Goal: Information Seeking & Learning: Find specific fact

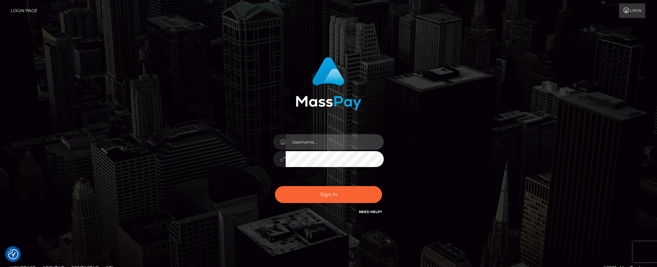
type input "[PERSON_NAME].Xcite"
drag, startPoint x: 474, startPoint y: 22, endPoint x: 414, endPoint y: 105, distance: 102.3
click at [474, 22] on div "Mary.Xcite" at bounding box center [328, 140] width 657 height 280
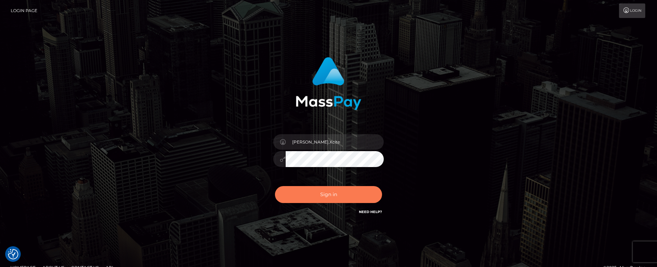
click at [325, 187] on button "Sign in" at bounding box center [328, 194] width 107 height 17
type input "Mary.Xcite"
click at [342, 191] on button "Sign in" at bounding box center [328, 194] width 107 height 17
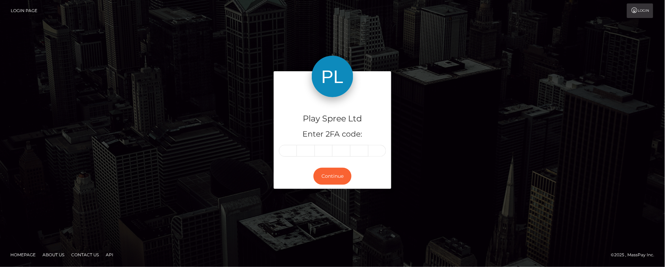
click at [291, 153] on input "text" at bounding box center [288, 151] width 18 height 12
type input "8"
type input "9"
type input "5"
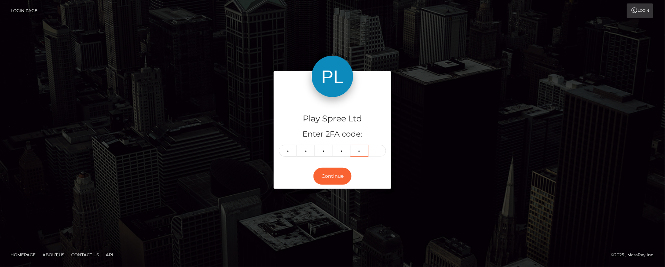
type input "2"
type input "0"
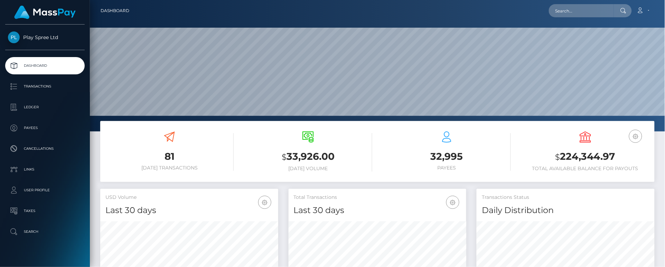
scroll to position [123, 178]
click at [580, 11] on input "text" at bounding box center [581, 10] width 65 height 13
paste input "334749 334540 334403"
type input "334749 334540 334403"
click at [577, 10] on input "text" at bounding box center [581, 10] width 65 height 13
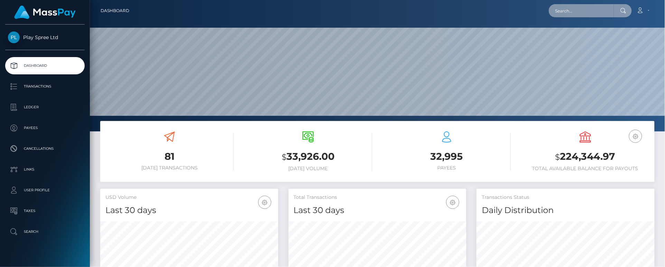
paste input "334749"
drag, startPoint x: 106, startPoint y: 138, endPoint x: 119, endPoint y: 124, distance: 18.8
click at [105, 138] on div "81 Today Transactions" at bounding box center [169, 150] width 128 height 39
click at [597, 8] on input "334749" at bounding box center [581, 10] width 65 height 13
click at [597, 9] on input "334749" at bounding box center [581, 10] width 65 height 13
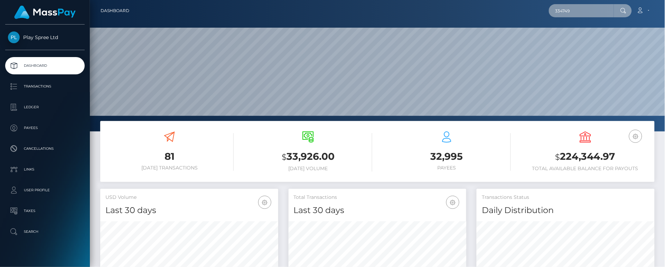
click at [597, 9] on input "334749" at bounding box center [581, 10] width 65 height 13
paste input "254250"
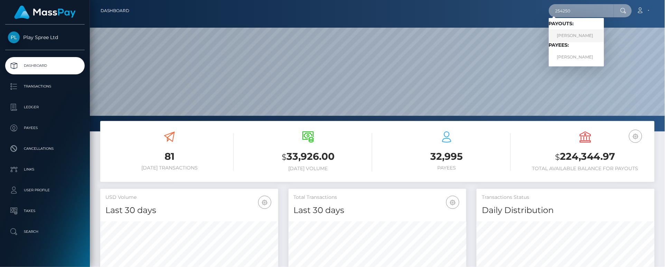
type input "254250"
click at [584, 32] on link "BRANDON JAMES TODD" at bounding box center [576, 35] width 55 height 13
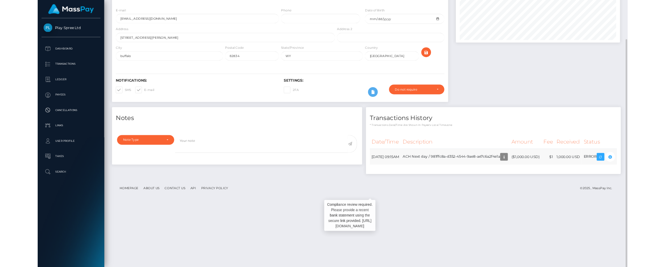
scroll to position [83, 221]
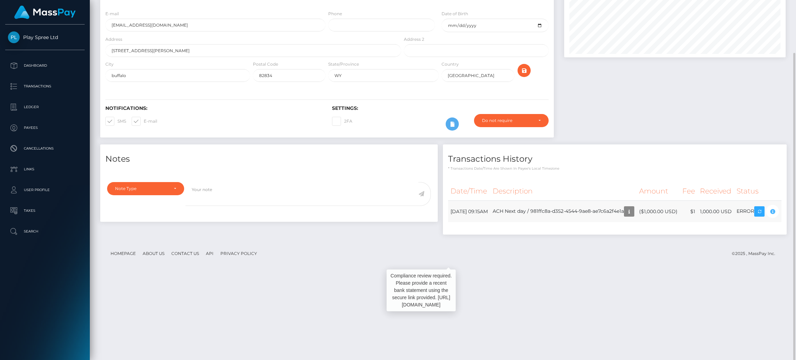
click at [449, 266] on body "Play Spree Ltd Dashboard Transactions Ledger Payees Cancellations" at bounding box center [398, 180] width 796 height 360
drag, startPoint x: 569, startPoint y: 279, endPoint x: 662, endPoint y: 61, distance: 237.3
click at [569, 242] on div "Notes Note Type Compliance Clear Compliance General Note Type" at bounding box center [443, 192] width 696 height 97
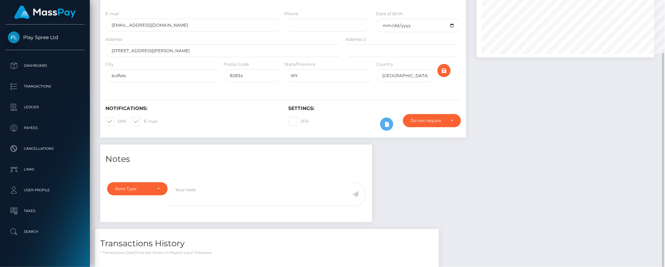
scroll to position [345444, 345349]
click at [120, 220] on div "Note Type Compliance Clear Compliance General Note Type" at bounding box center [236, 200] width 272 height 44
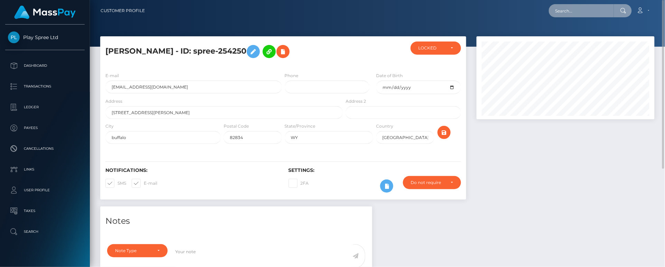
click at [584, 13] on input "text" at bounding box center [581, 10] width 65 height 13
paste input "1330065"
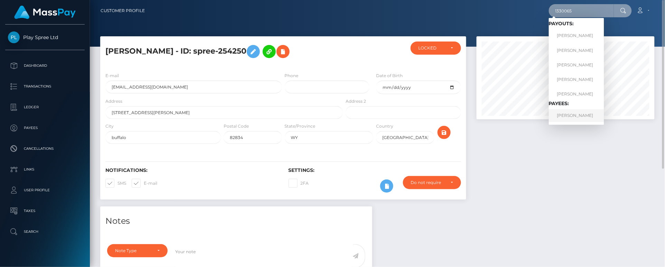
type input "1330065"
click at [580, 117] on link "SUSANA MENDOZA" at bounding box center [576, 115] width 55 height 13
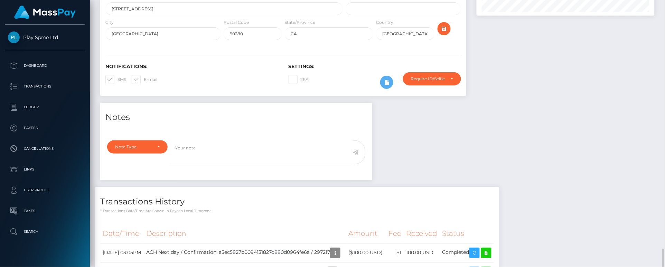
scroll to position [229, 0]
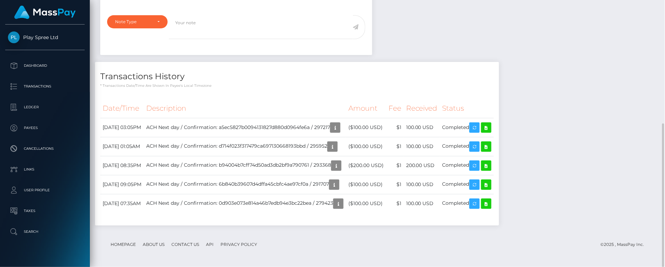
click at [112, 236] on footer "Homepage About Us Contact Us API Privacy Policy © 2025 , MassPay Inc." at bounding box center [377, 244] width 554 height 24
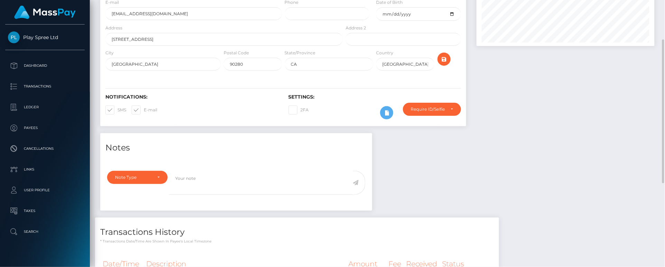
scroll to position [0, 0]
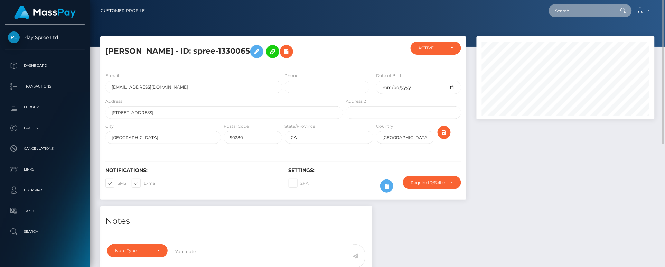
click at [585, 10] on input "text" at bounding box center [581, 10] width 65 height 13
paste input "1039767"
type input "1039767"
click at [220, 238] on div at bounding box center [236, 235] width 272 height 9
